Goal: Task Accomplishment & Management: Use online tool/utility

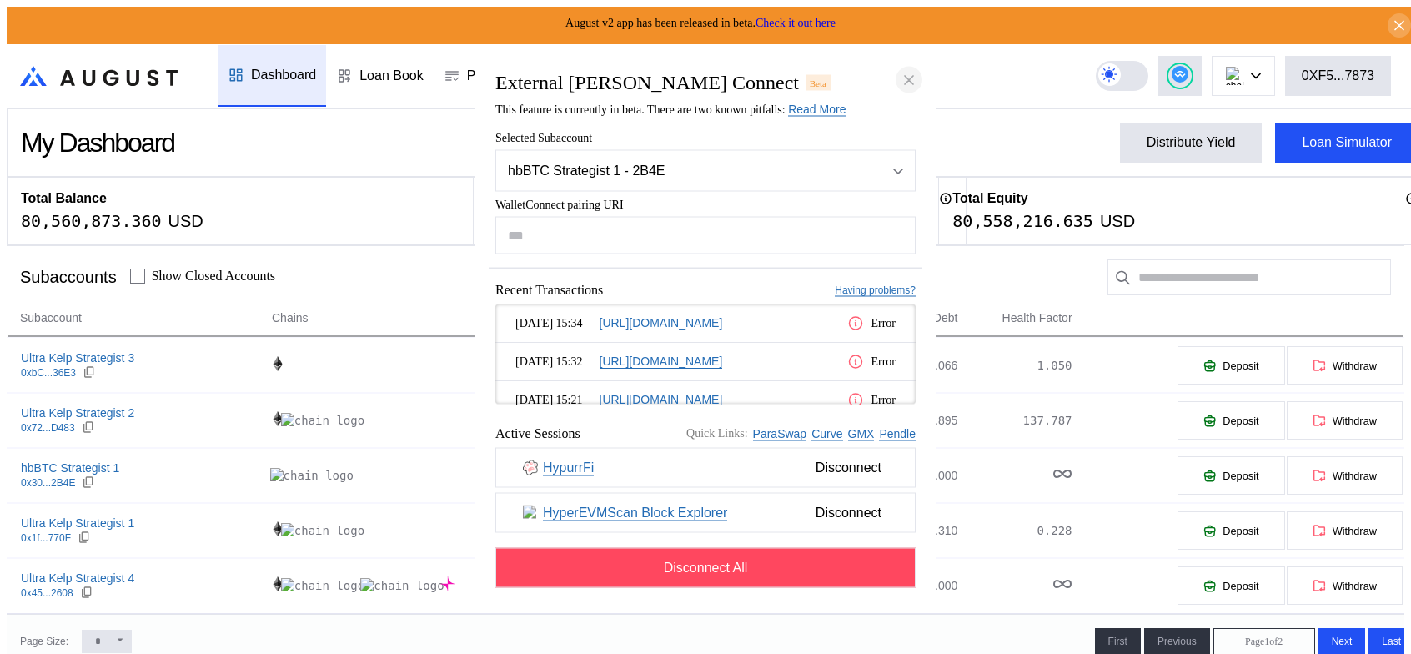
click at [909, 76] on icon "close modal" at bounding box center [909, 80] width 8 height 8
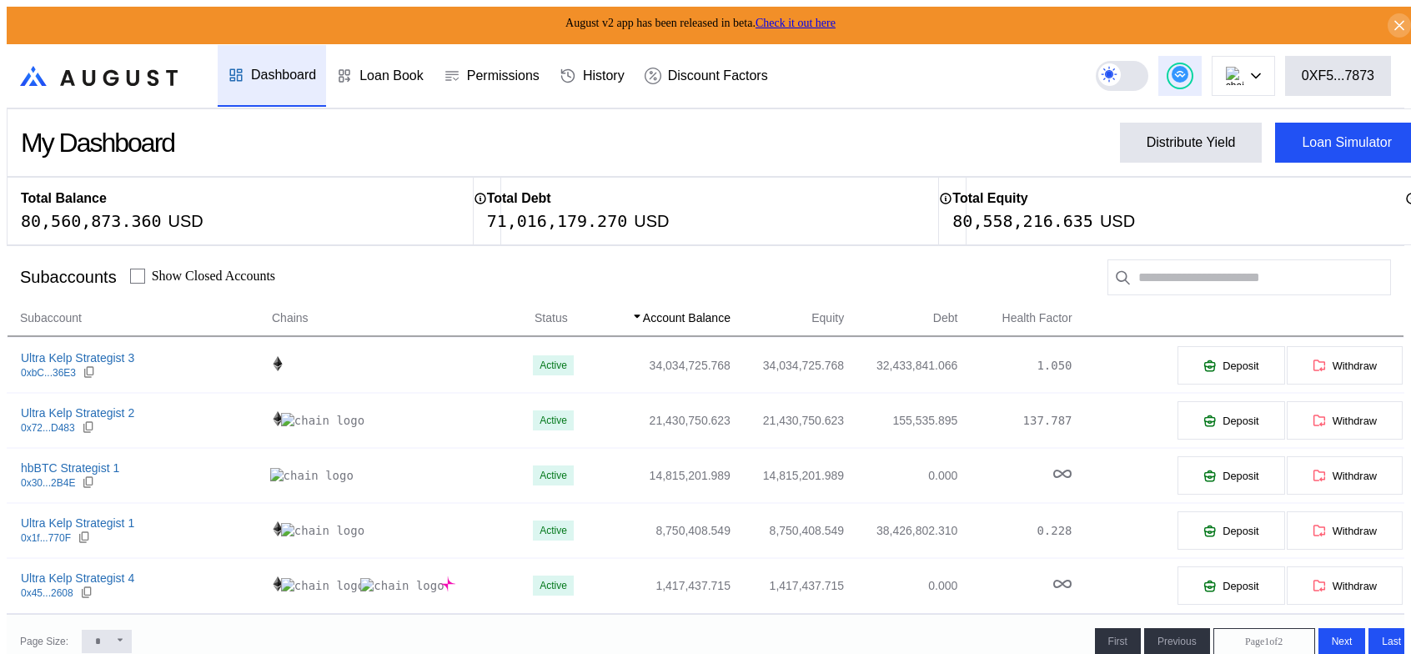
click at [1188, 68] on circle at bounding box center [1179, 74] width 17 height 17
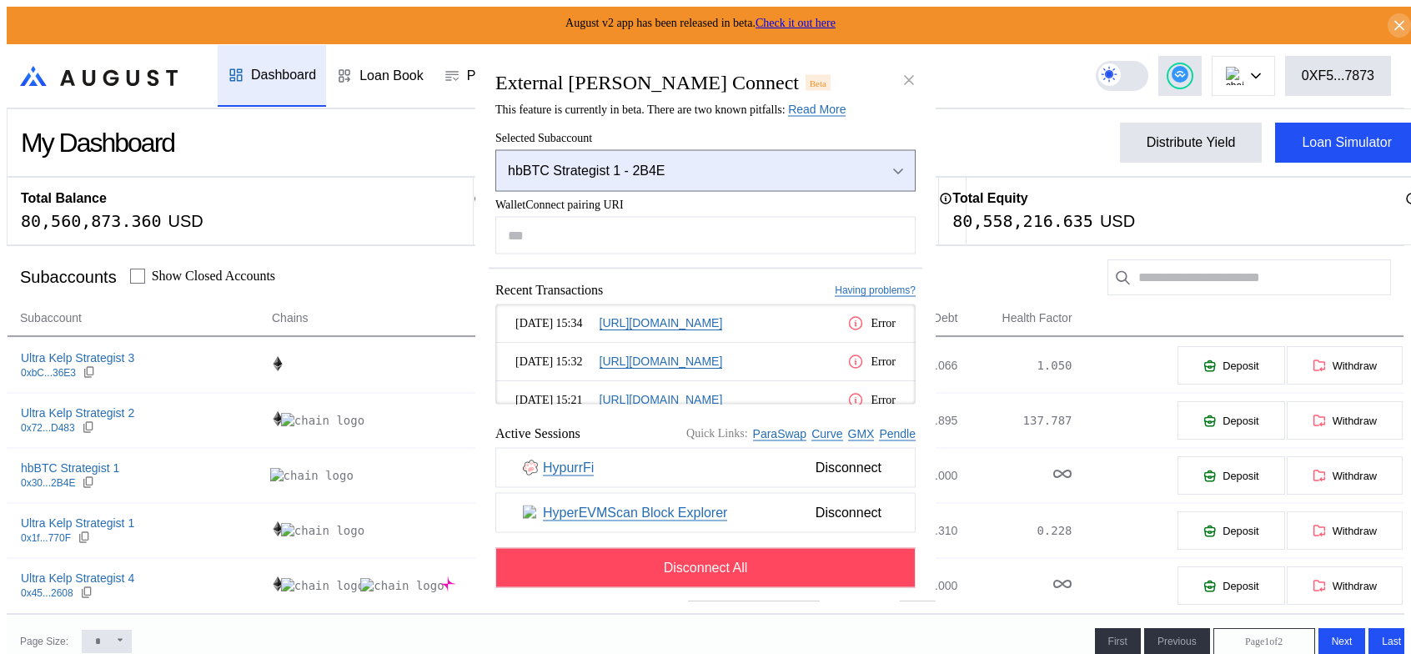
click at [900, 163] on div "Open menu" at bounding box center [894, 170] width 18 height 15
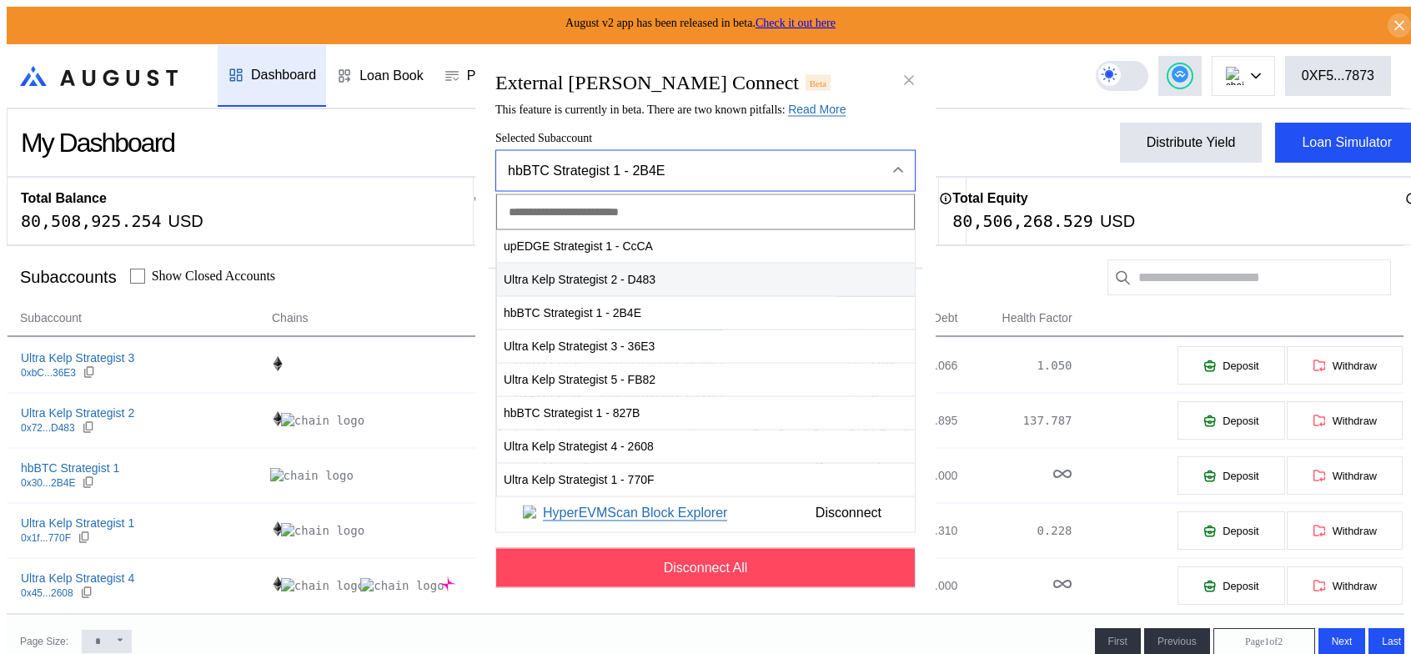
click at [584, 270] on span "Ultra Kelp Strategist 2 - D483" at bounding box center [706, 280] width 418 height 34
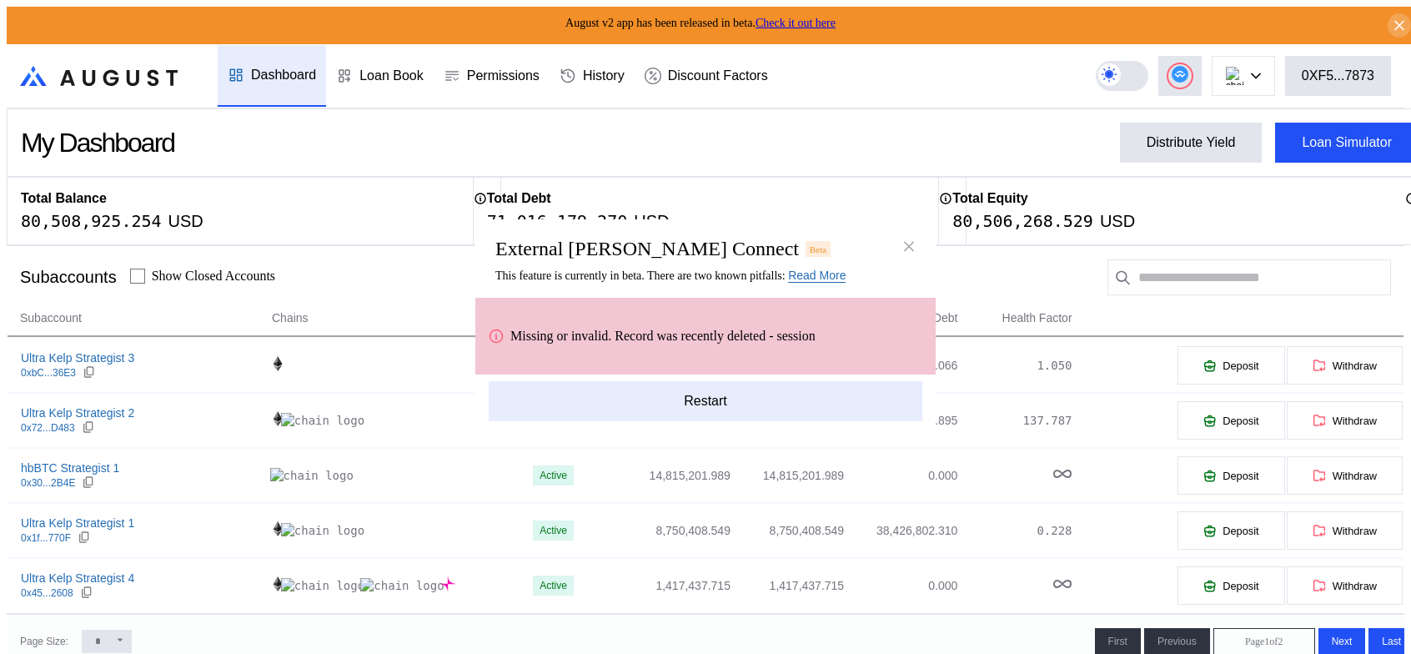
click at [720, 403] on button "Restart" at bounding box center [706, 401] width 434 height 40
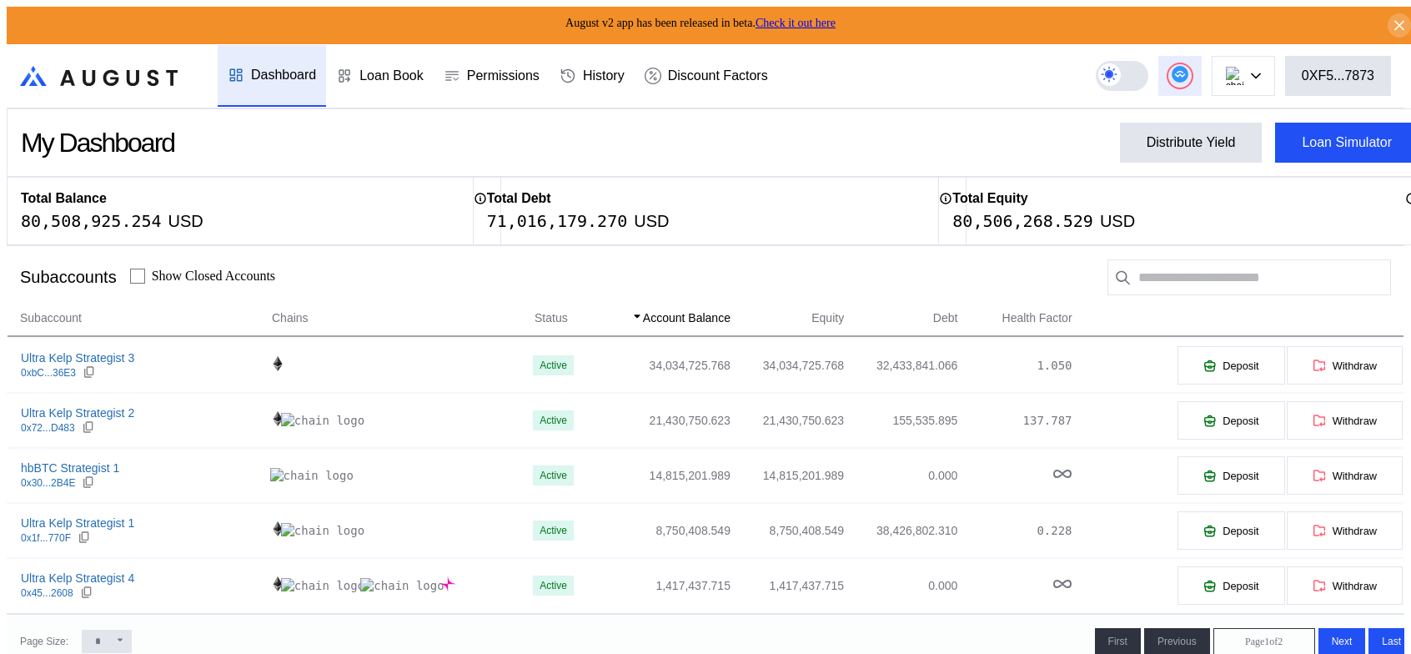
click at [1188, 66] on circle at bounding box center [1179, 74] width 17 height 17
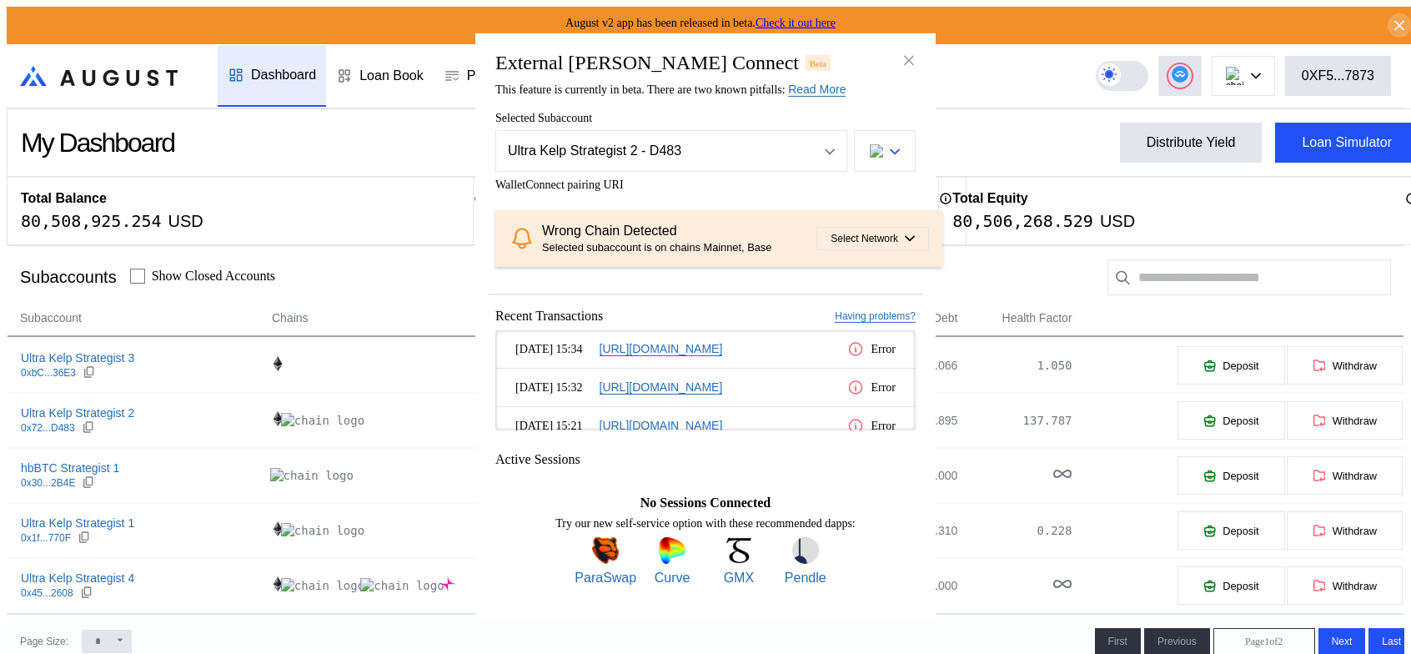
click at [891, 143] on div "modal" at bounding box center [895, 150] width 10 height 15
click at [869, 179] on button "Ethereum" at bounding box center [831, 199] width 167 height 40
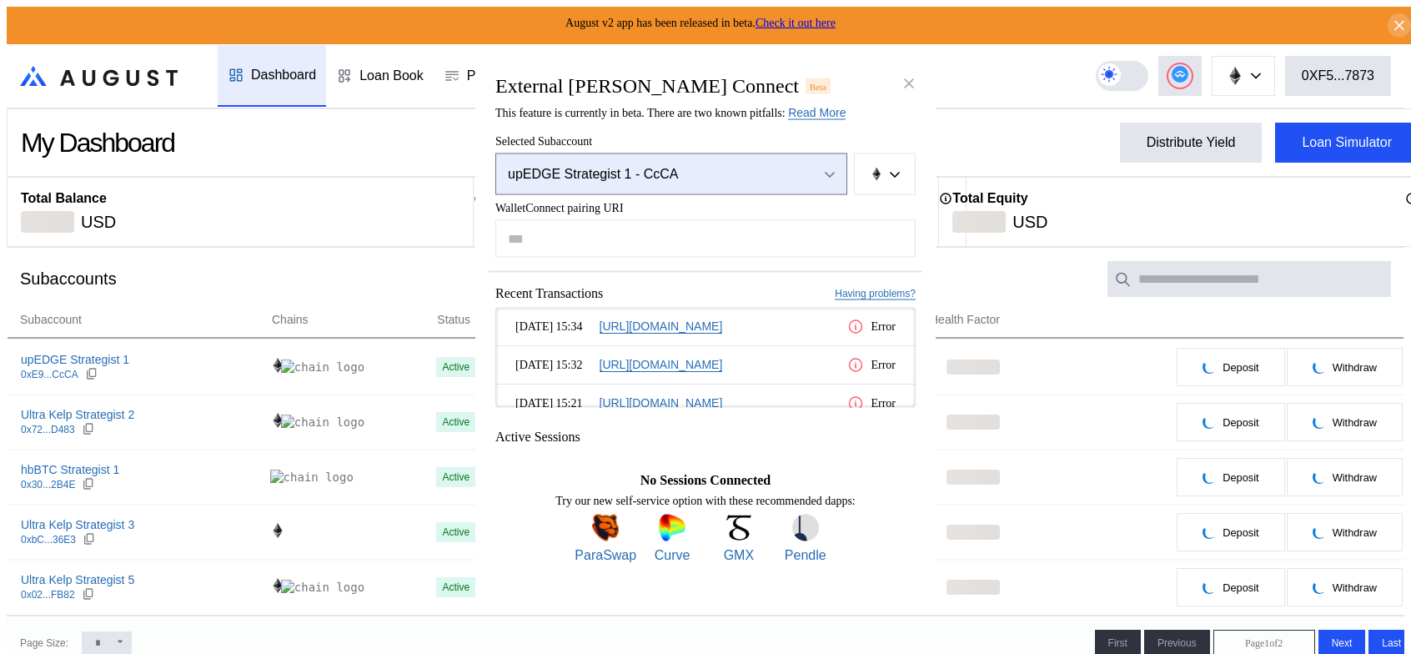
click at [834, 167] on div "Open menu" at bounding box center [825, 174] width 18 height 15
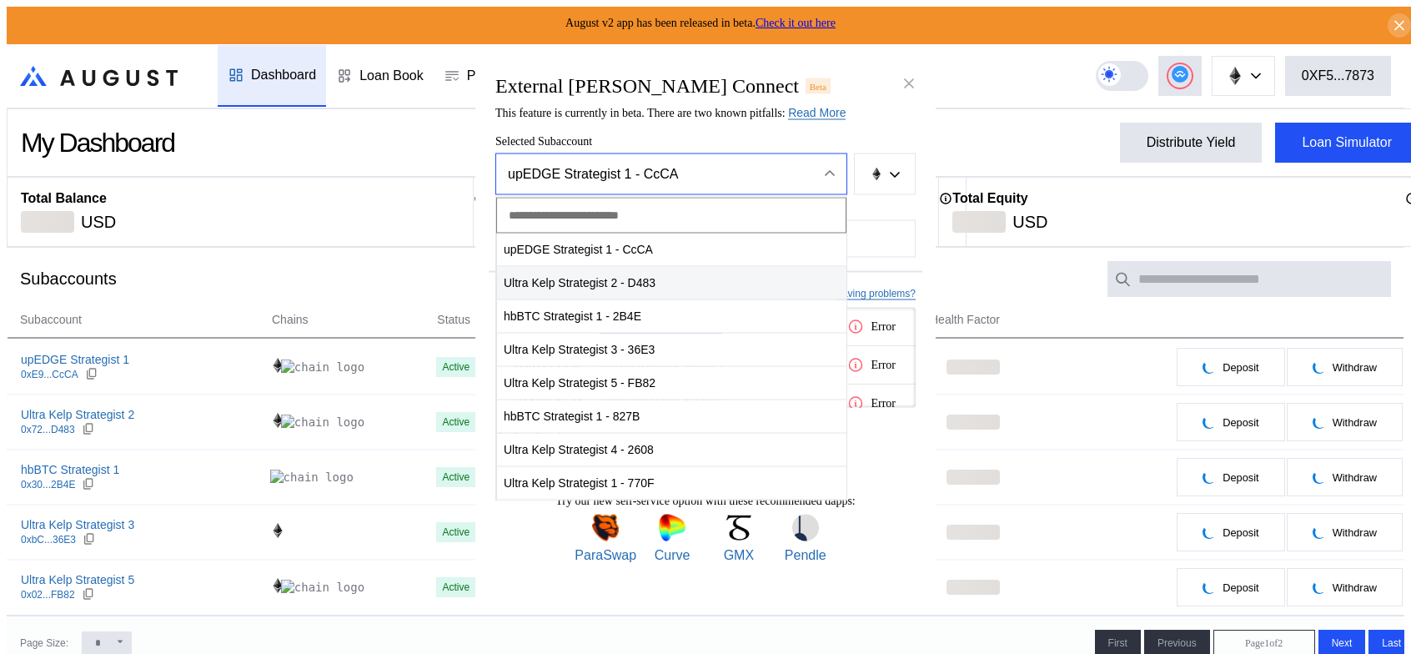
click at [587, 268] on span "Ultra Kelp Strategist 2 - D483" at bounding box center [671, 283] width 349 height 34
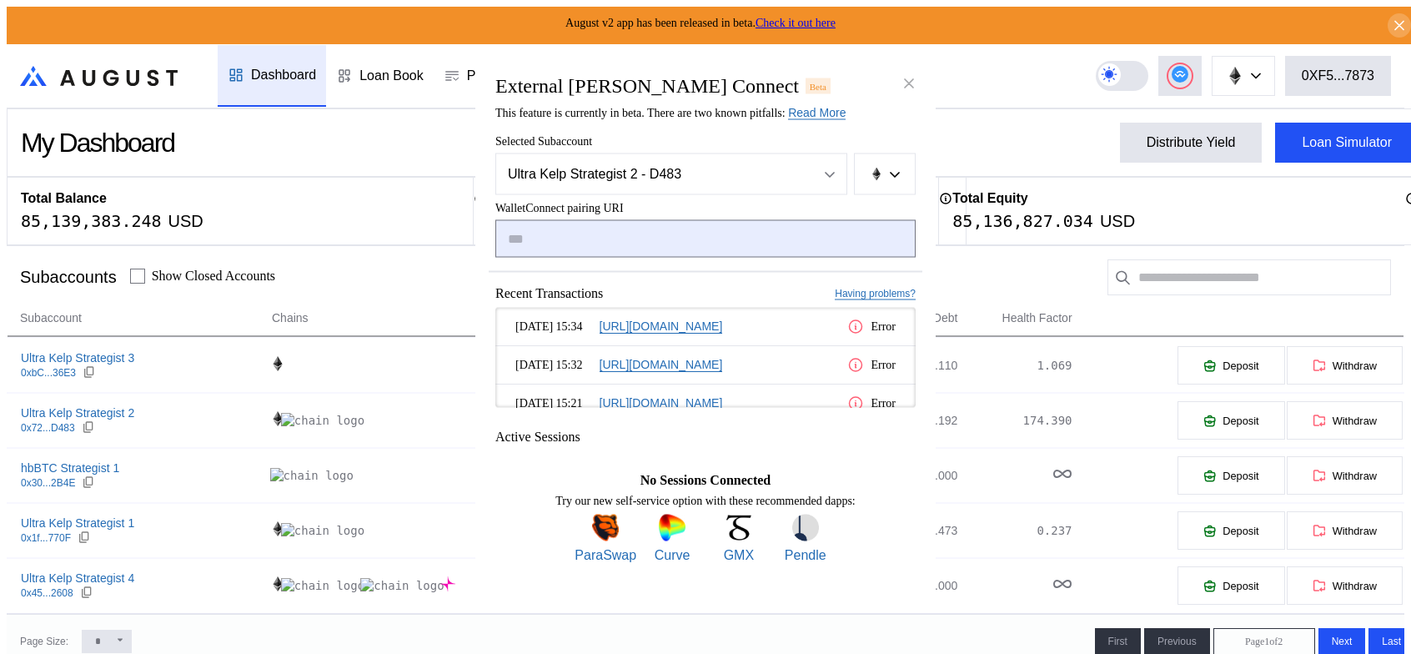
paste input "**********"
type input "**********"
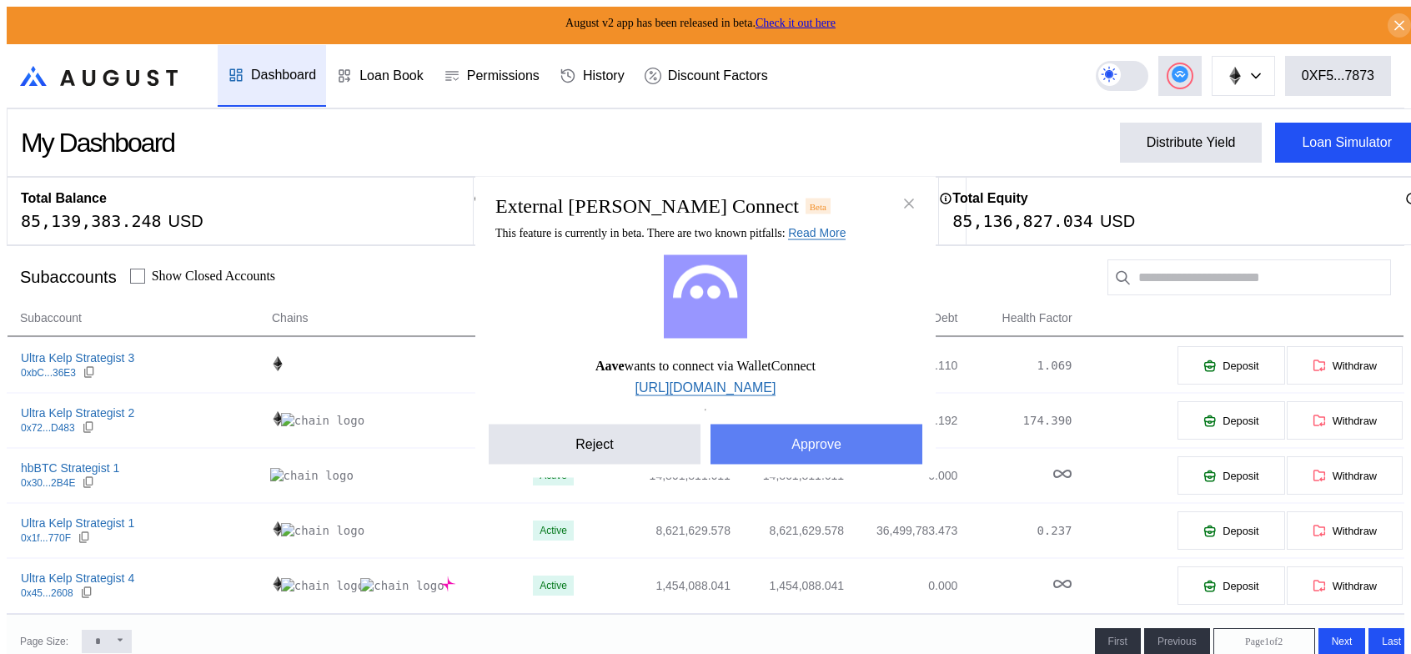
click at [794, 463] on button "Approve" at bounding box center [816, 444] width 212 height 40
